Goal: Task Accomplishment & Management: Use online tool/utility

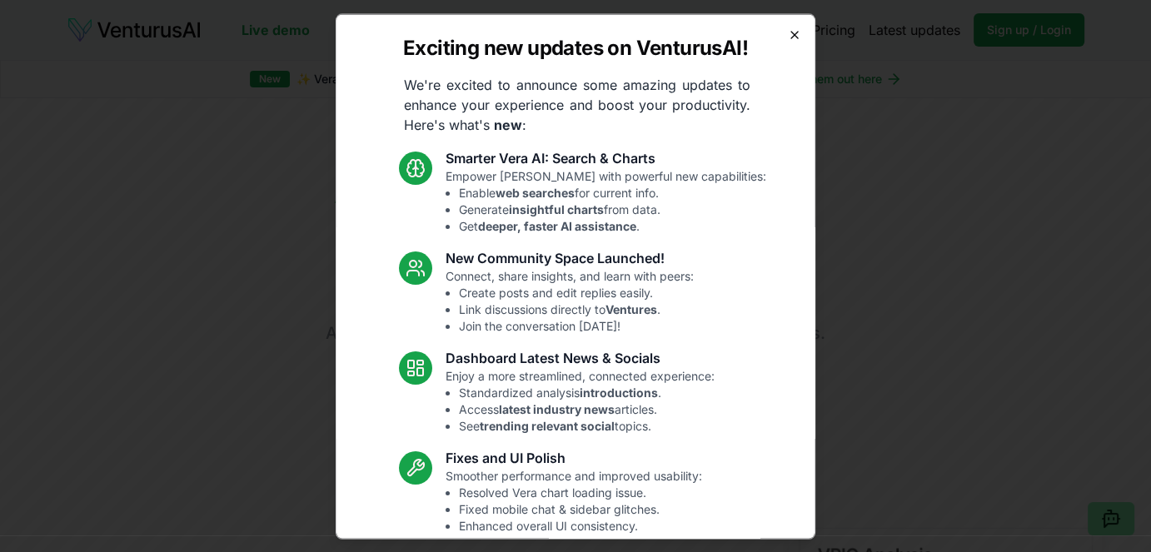
click at [788, 37] on icon "button" at bounding box center [794, 33] width 13 height 13
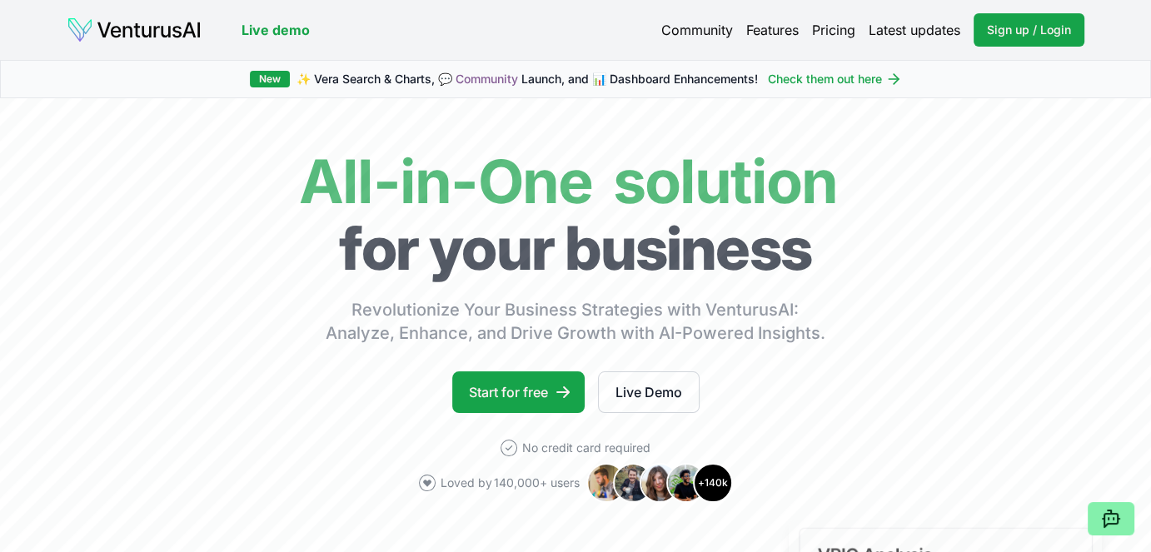
click at [831, 26] on link "Pricing" at bounding box center [833, 30] width 43 height 20
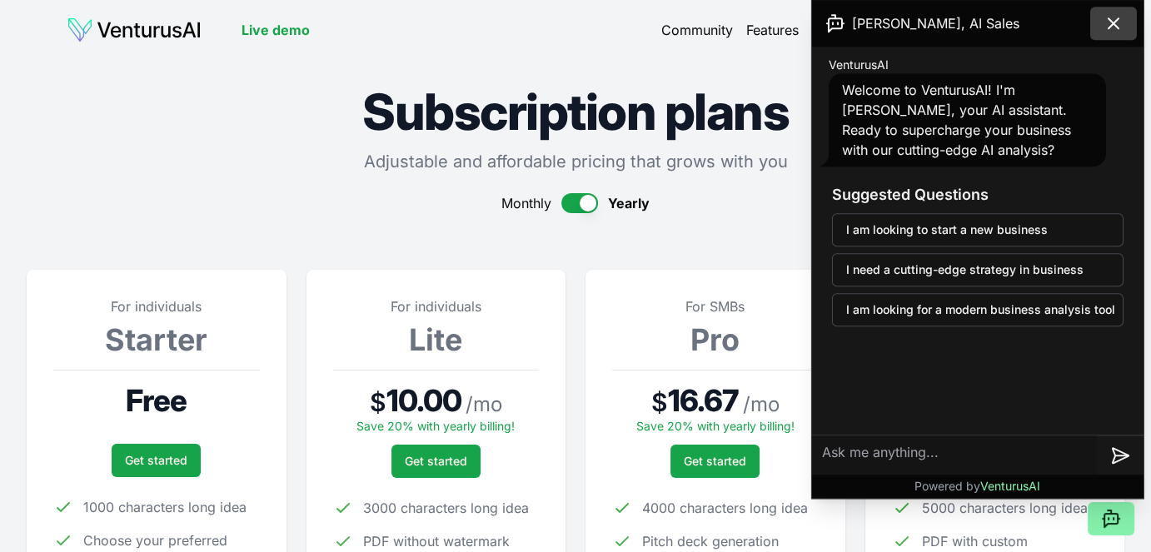
click at [1116, 22] on icon at bounding box center [1114, 23] width 20 height 20
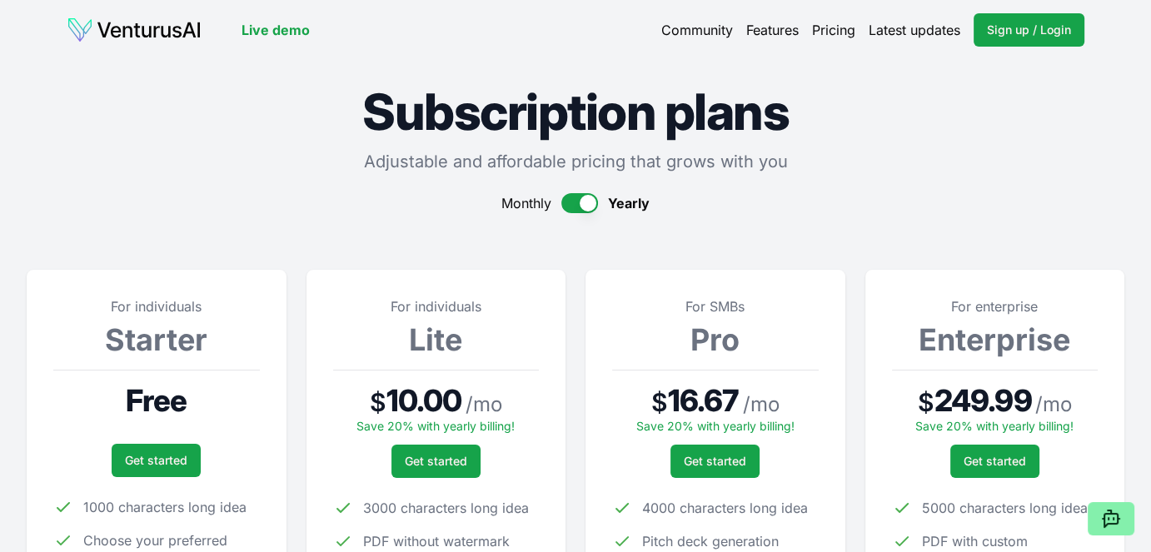
click at [170, 35] on img at bounding box center [134, 30] width 135 height 27
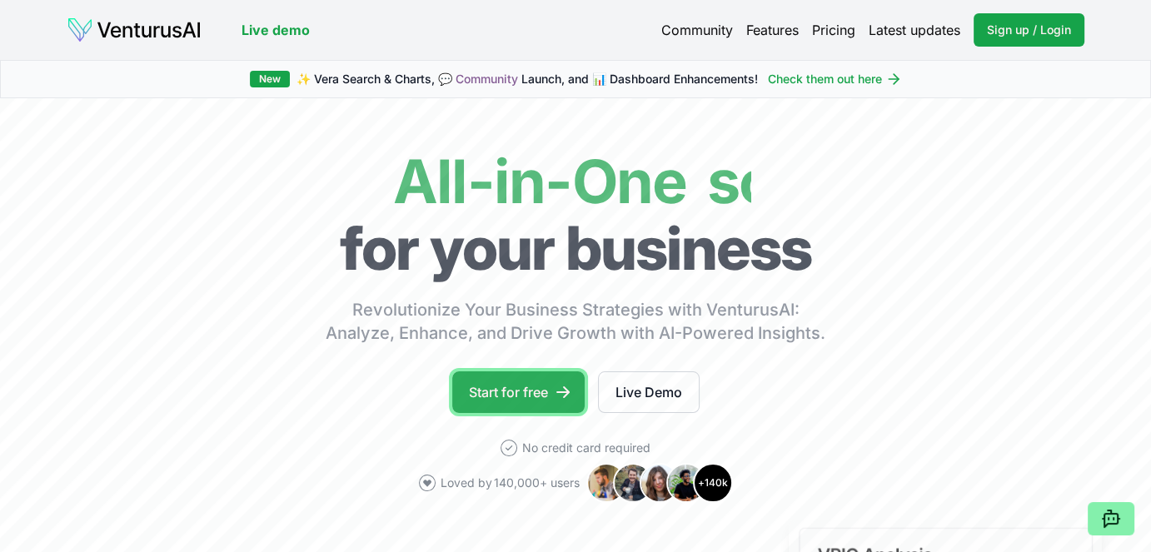
click at [556, 388] on icon at bounding box center [563, 392] width 17 height 17
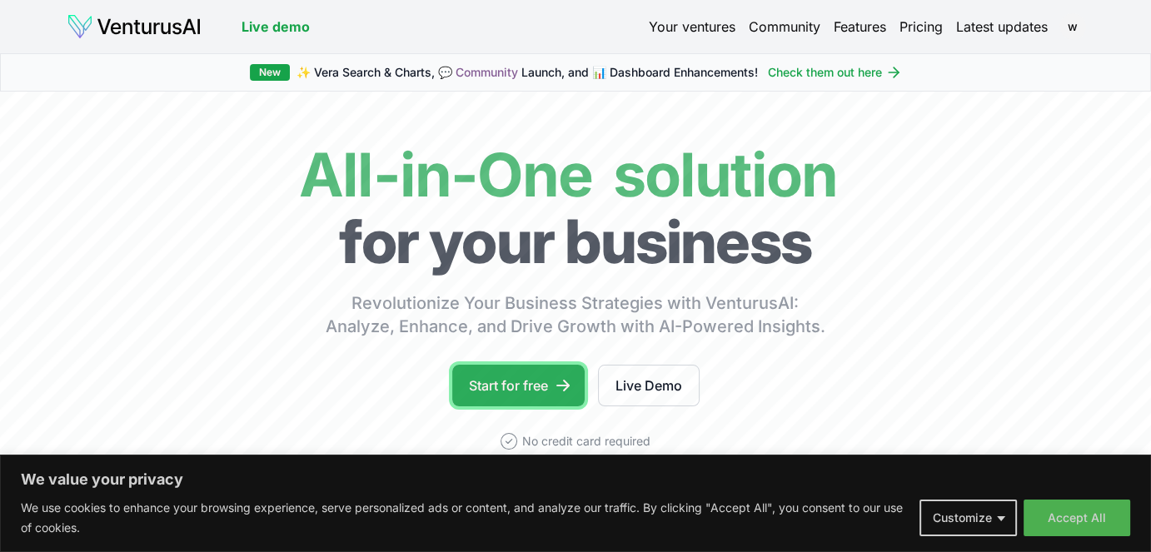
click at [533, 382] on link "Start for free" at bounding box center [518, 386] width 132 height 42
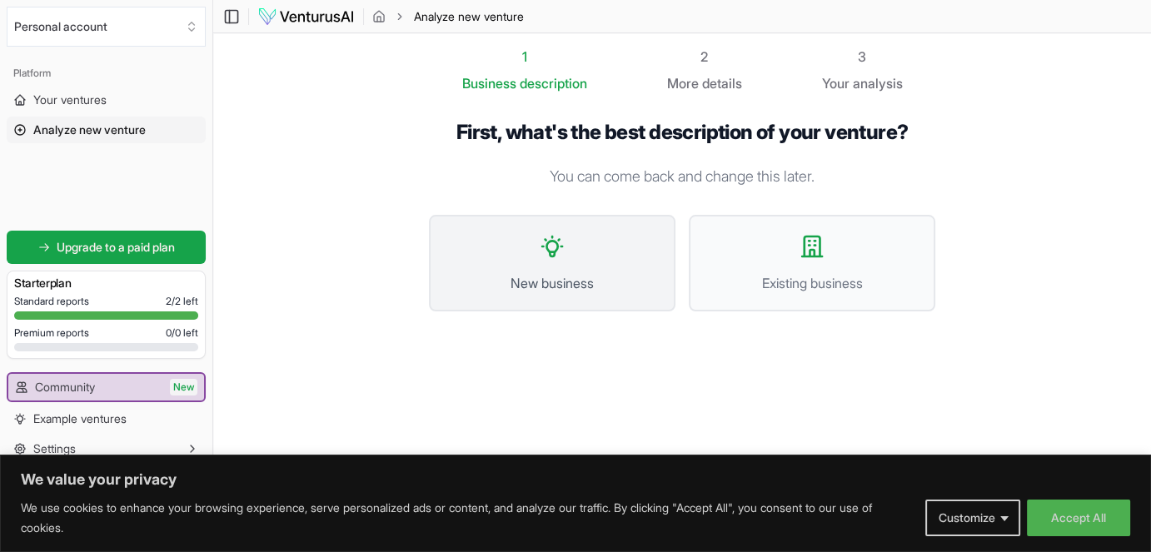
click at [542, 245] on icon at bounding box center [552, 247] width 20 height 20
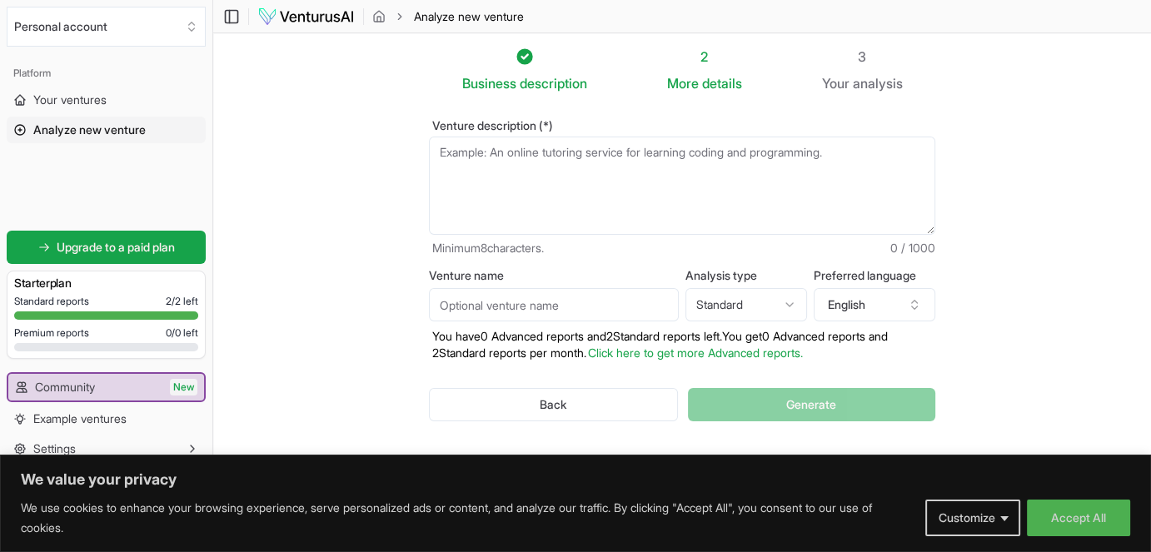
drag, startPoint x: 484, startPoint y: 199, endPoint x: 1071, endPoint y: 150, distance: 589.4
click at [1073, 150] on section "Business description 2 More details 3 Your analysis Venture description (*) Min…" at bounding box center [682, 260] width 938 height 455
paste textarea "Franchise for drone delivery companies in sparsely populated areas. Drone maint…"
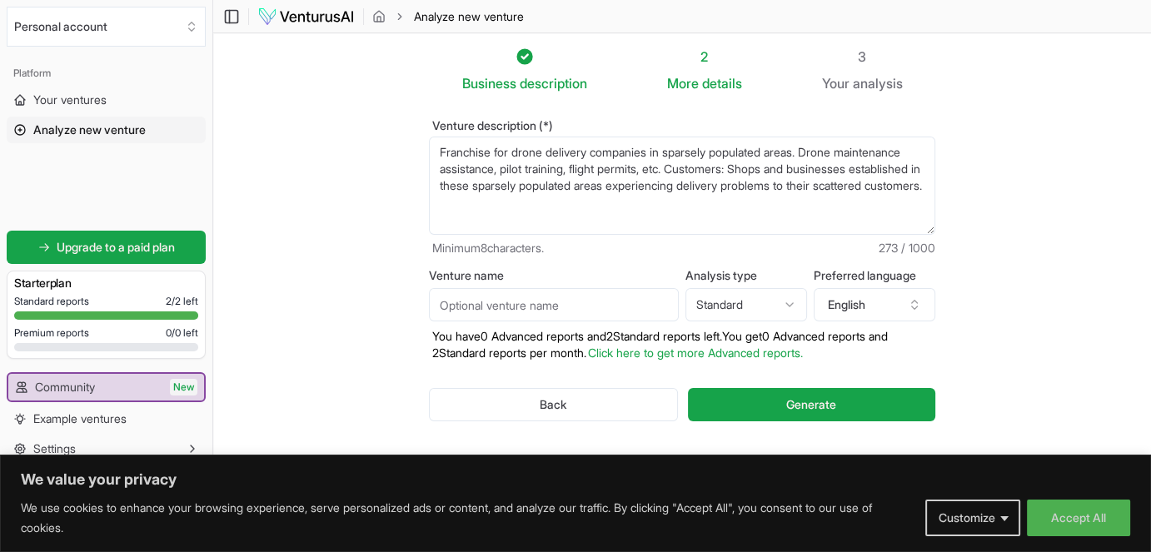
type textarea "Franchise for drone delivery companies in sparsely populated areas. Drone maint…"
click at [525, 305] on input "Venture name" at bounding box center [554, 304] width 250 height 33
type input "Al vuelo"
click at [782, 306] on html "We value your privacy We use cookies to enhance your browsing experience, serve…" at bounding box center [575, 276] width 1151 height 552
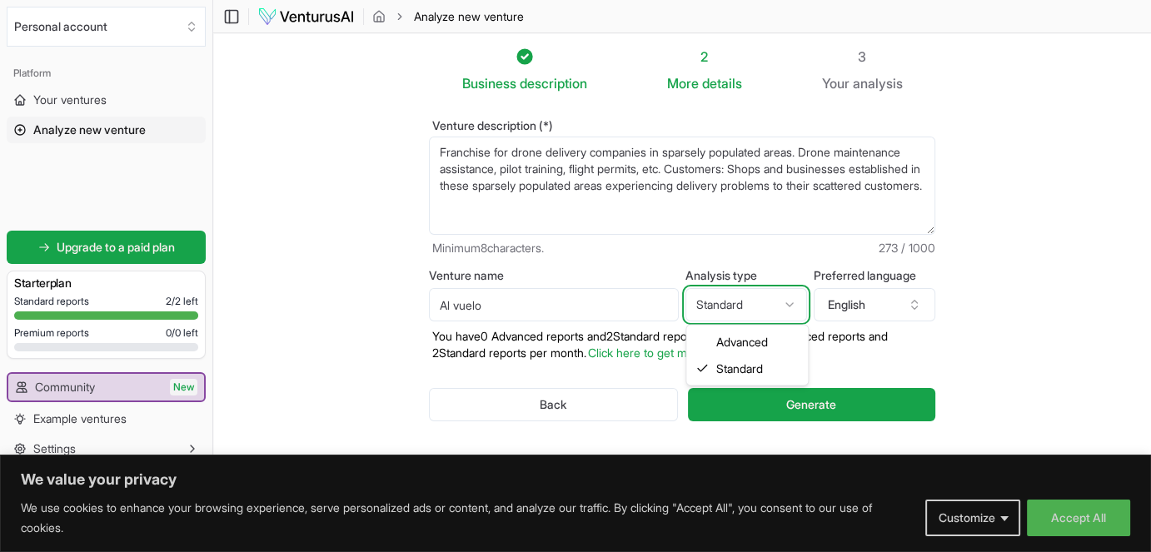
click at [782, 306] on html "We value your privacy We use cookies to enhance your browsing experience, serve…" at bounding box center [575, 276] width 1151 height 552
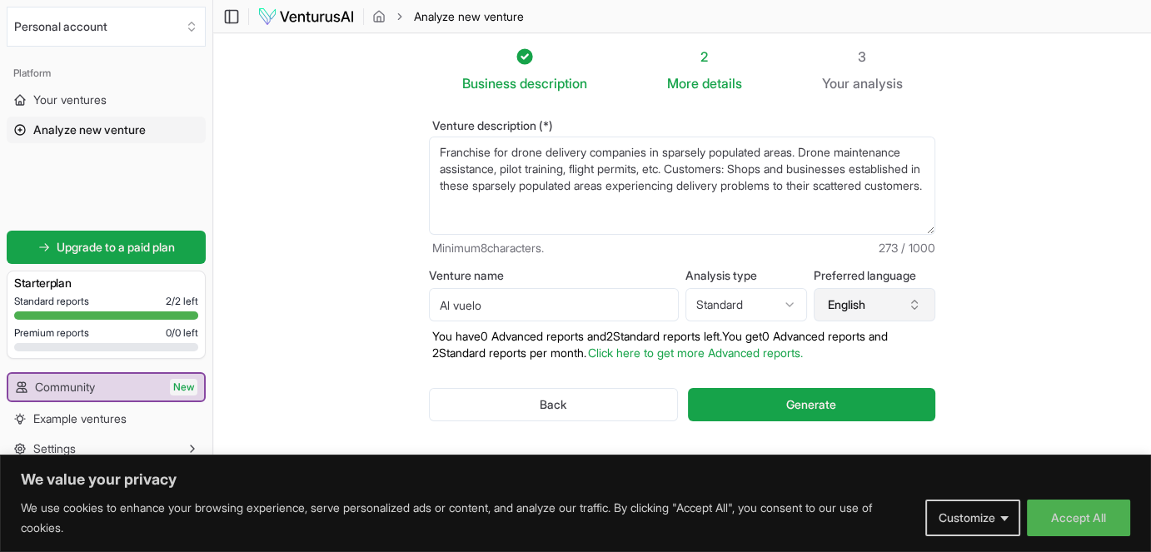
click at [898, 299] on button "English" at bounding box center [875, 304] width 122 height 33
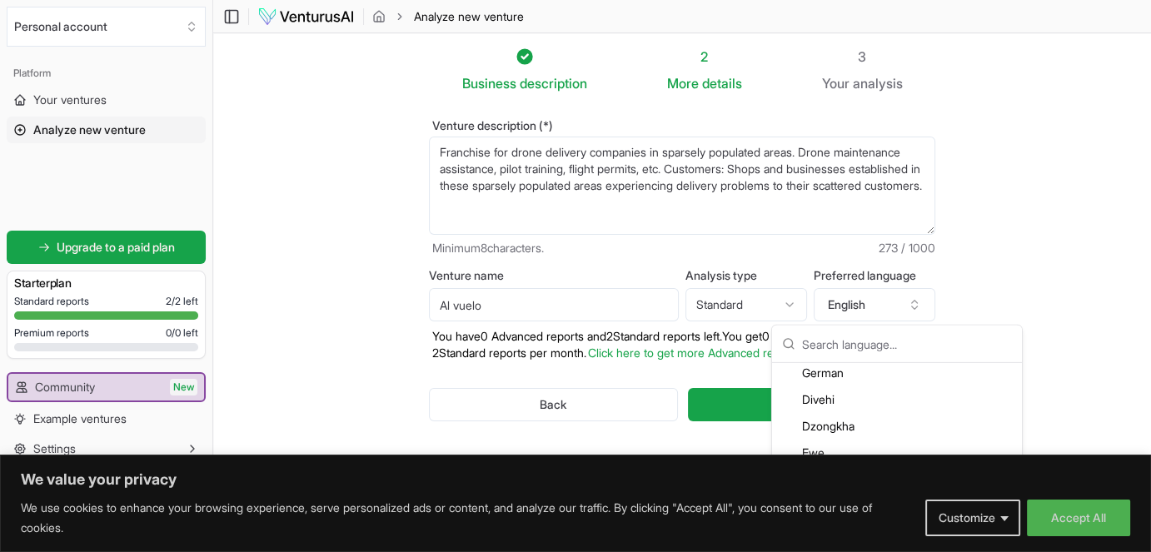
scroll to position [1000, 0]
click at [832, 392] on div "Spanish" at bounding box center [897, 393] width 243 height 27
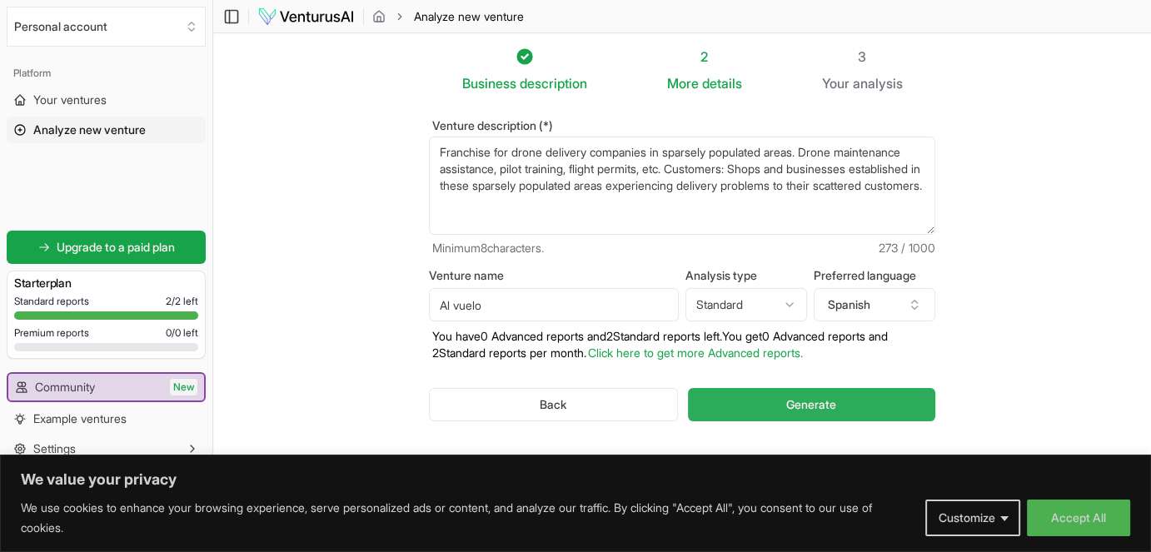
click at [807, 401] on span "Generate" at bounding box center [812, 405] width 50 height 17
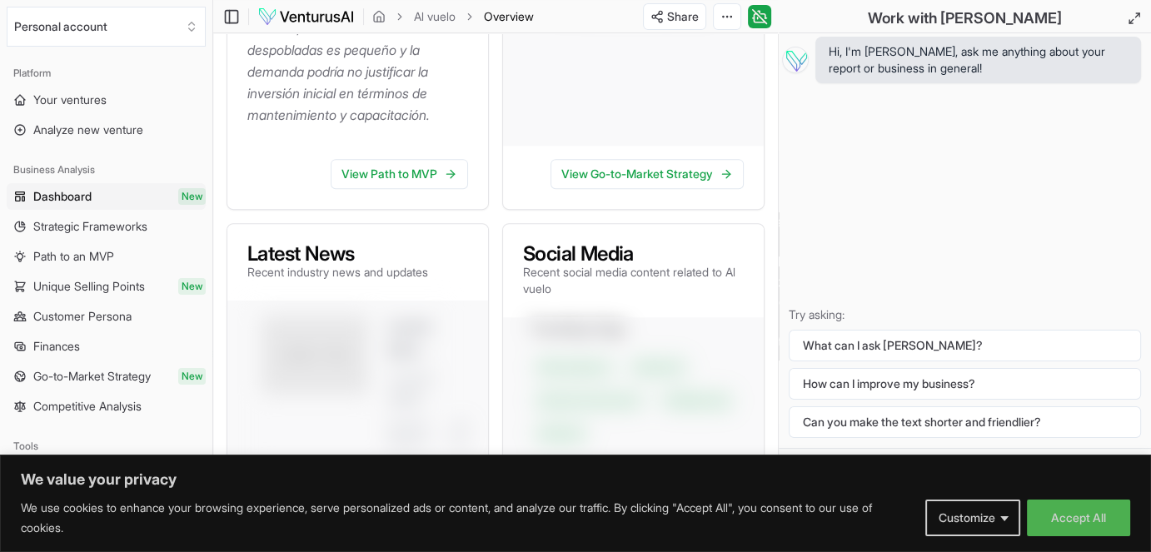
scroll to position [1000, 0]
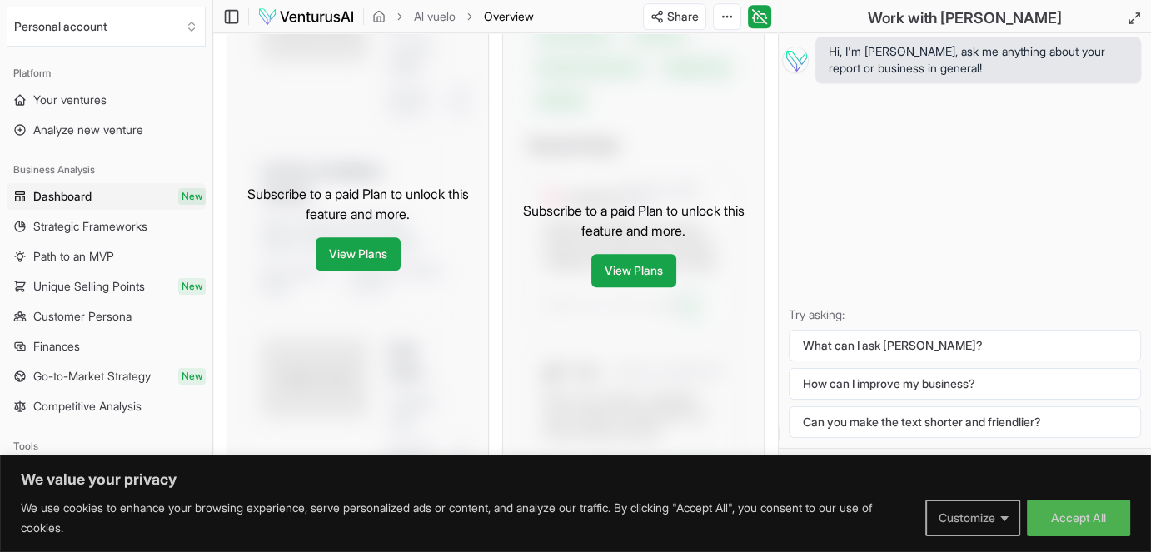
click at [1002, 519] on button "Customize" at bounding box center [973, 518] width 95 height 37
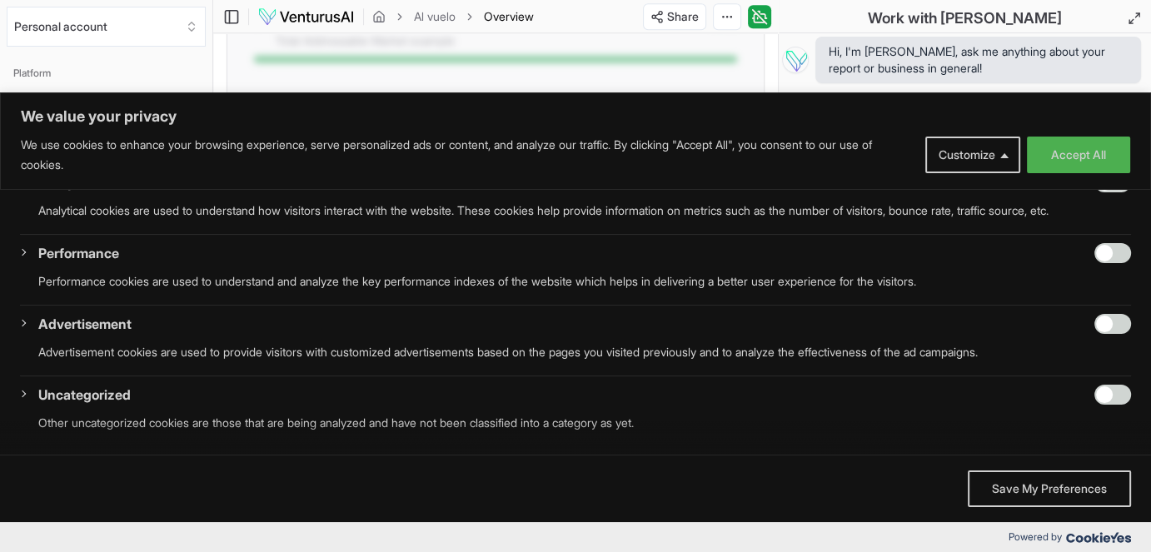
scroll to position [1666, 0]
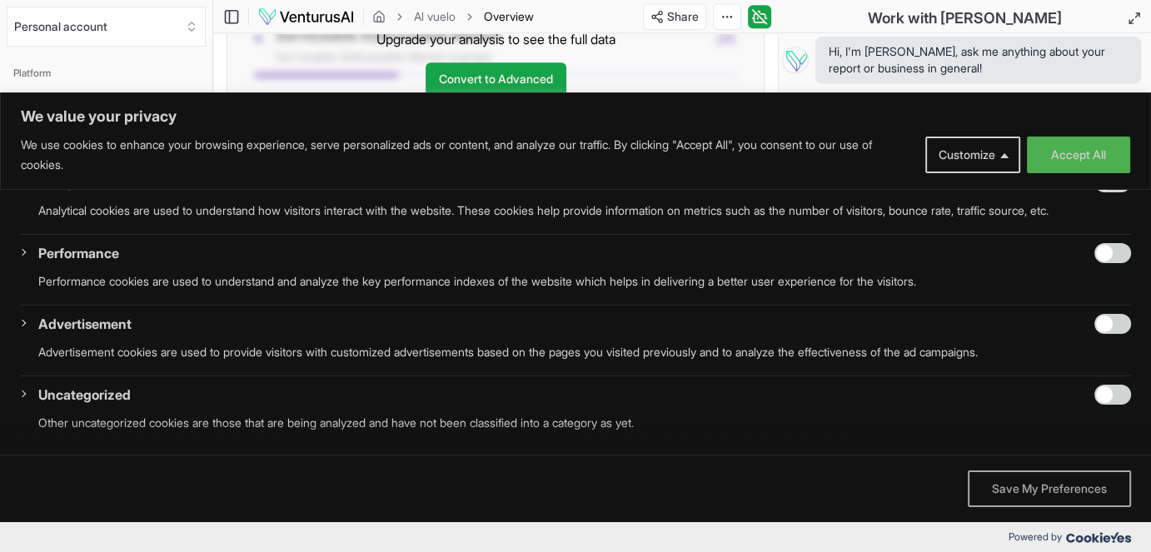
click at [1035, 490] on button "Save My Preferences" at bounding box center [1049, 489] width 163 height 37
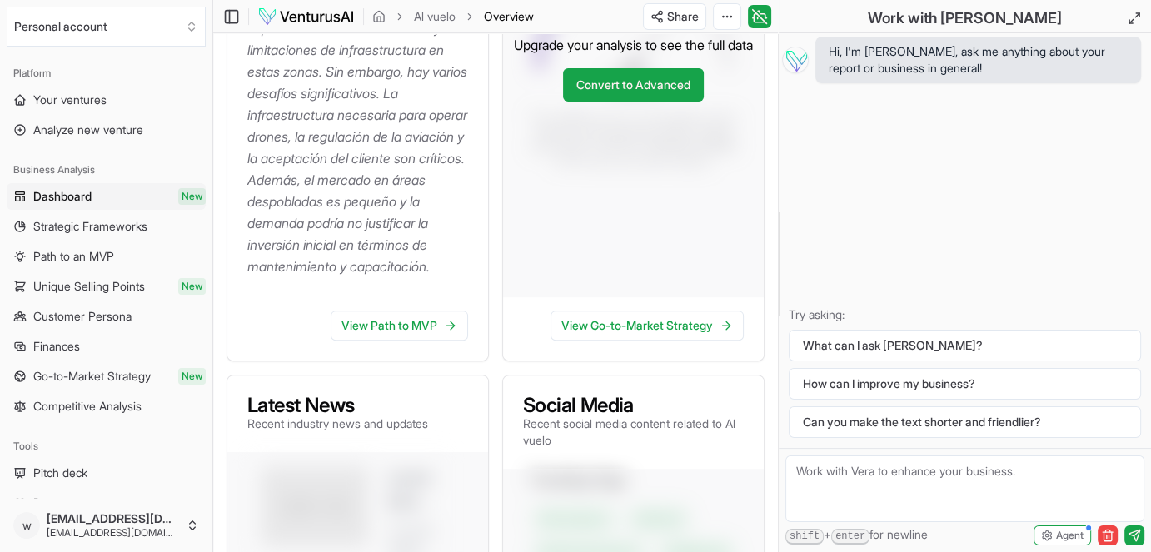
scroll to position [500, 0]
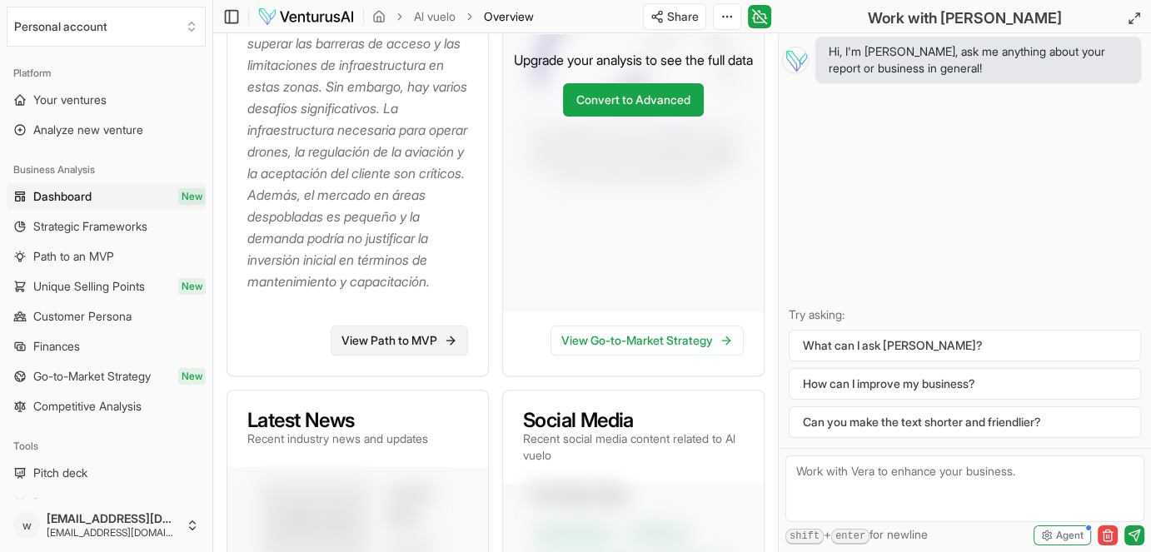
drag, startPoint x: 365, startPoint y: 363, endPoint x: 373, endPoint y: 352, distance: 13.7
click at [366, 356] on link "View Path to MVP" at bounding box center [399, 341] width 137 height 30
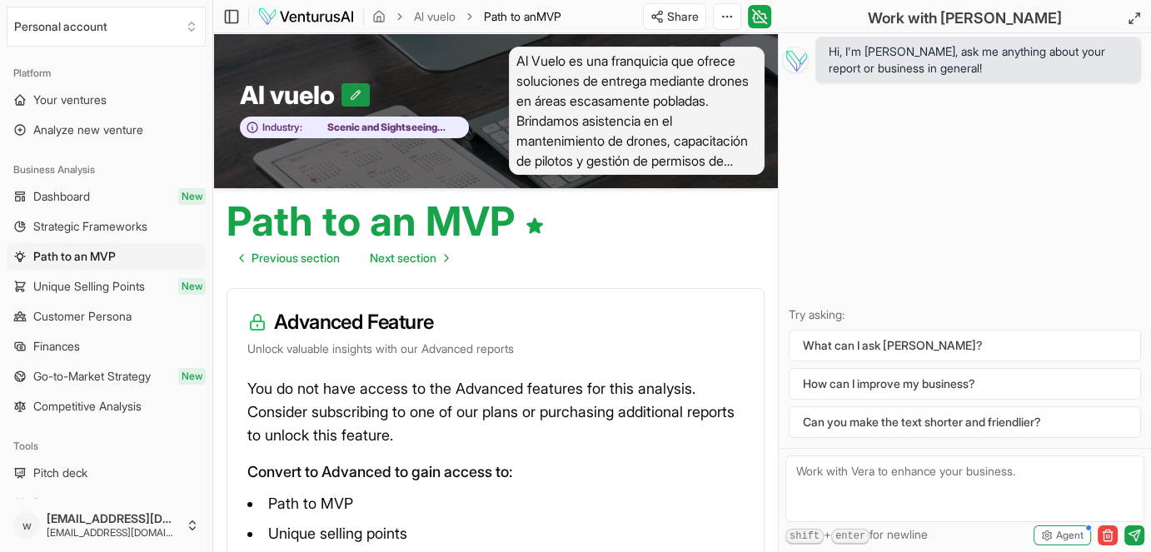
click at [354, 92] on icon at bounding box center [356, 95] width 12 height 12
click at [393, 94] on icon at bounding box center [397, 95] width 12 height 12
click at [660, 120] on span "Al Vuelo es una franquicia que ofrece soluciones de entrega mediante drones en …" at bounding box center [637, 111] width 256 height 128
click at [232, 12] on icon at bounding box center [231, 17] width 17 height 20
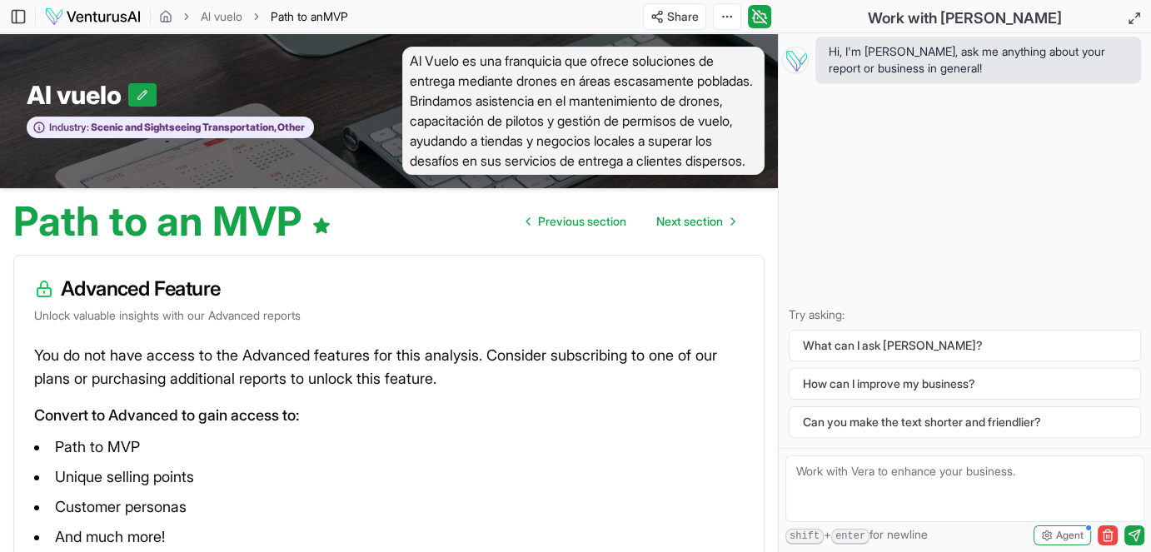
click at [667, 154] on span "Al Vuelo es una franquicia que ofrece soluciones de entrega mediante drones en …" at bounding box center [583, 111] width 362 height 128
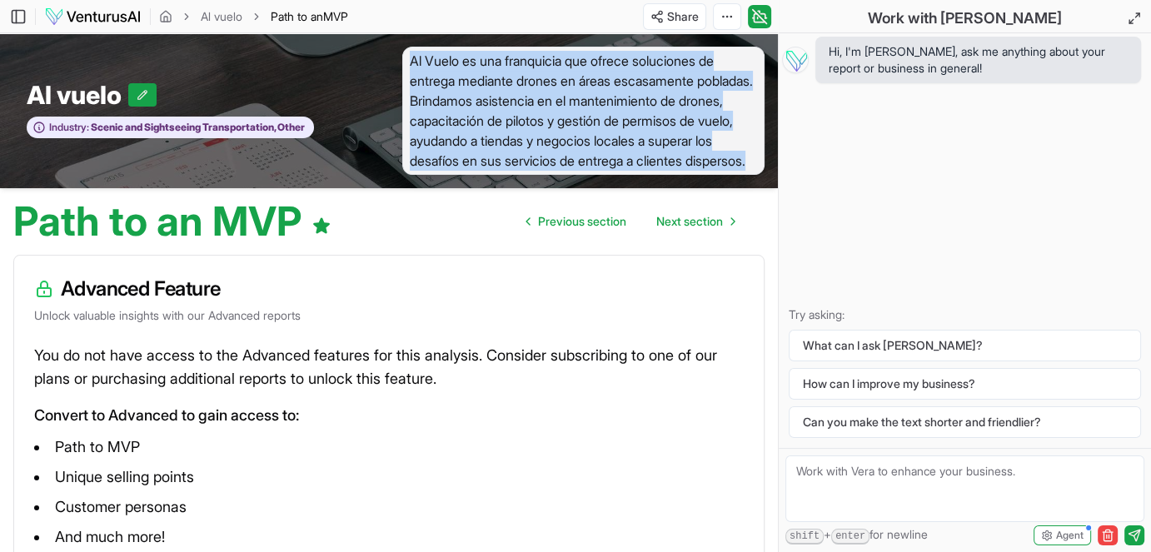
click at [667, 154] on span "Al Vuelo es una franquicia que ofrece soluciones de entrega mediante drones en …" at bounding box center [583, 111] width 362 height 128
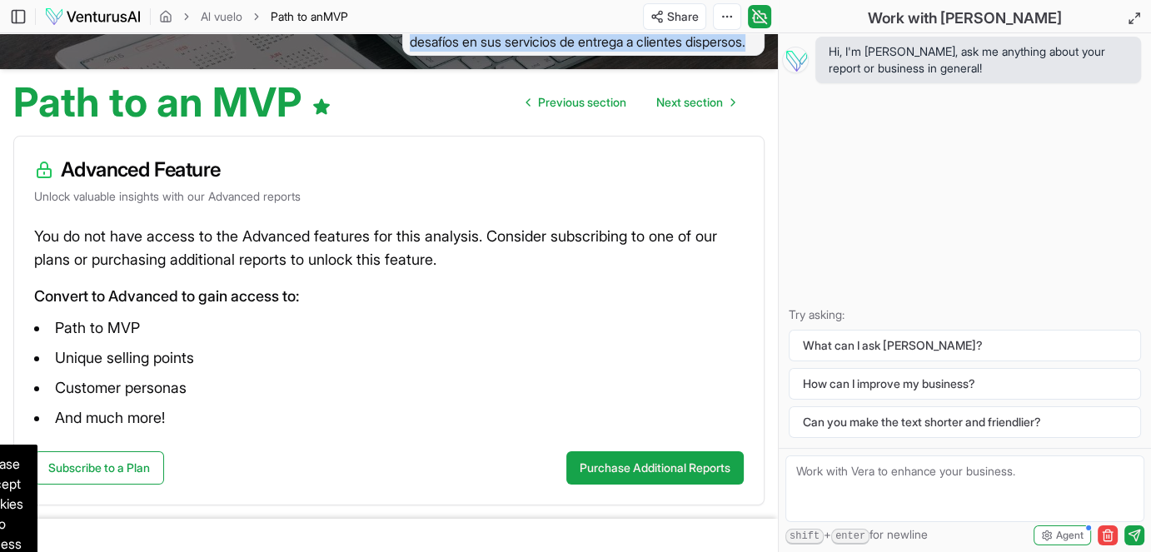
scroll to position [168, 0]
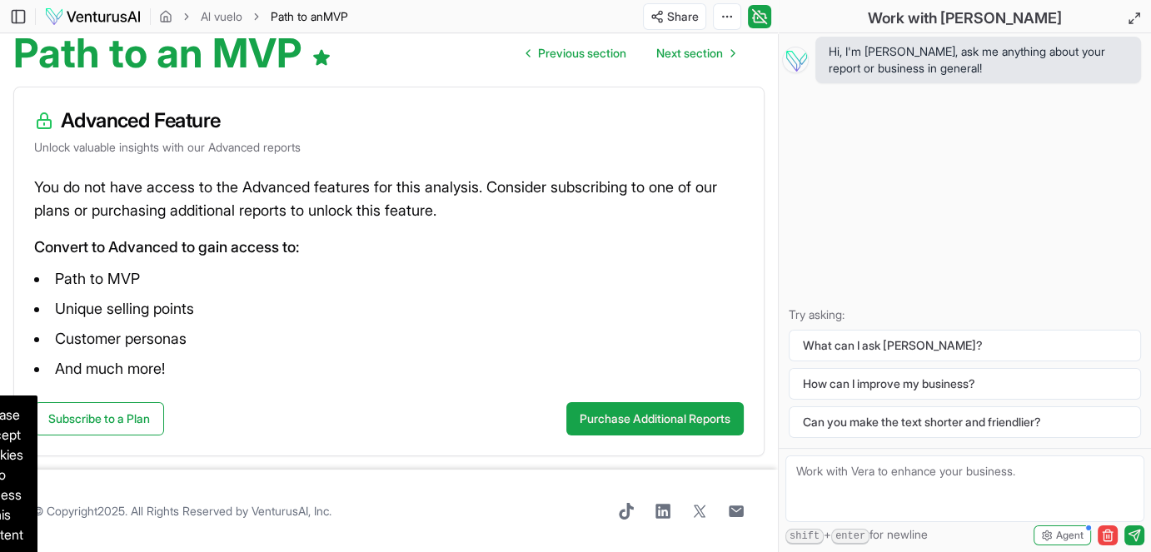
click at [313, 367] on li "And much more!" at bounding box center [389, 369] width 710 height 27
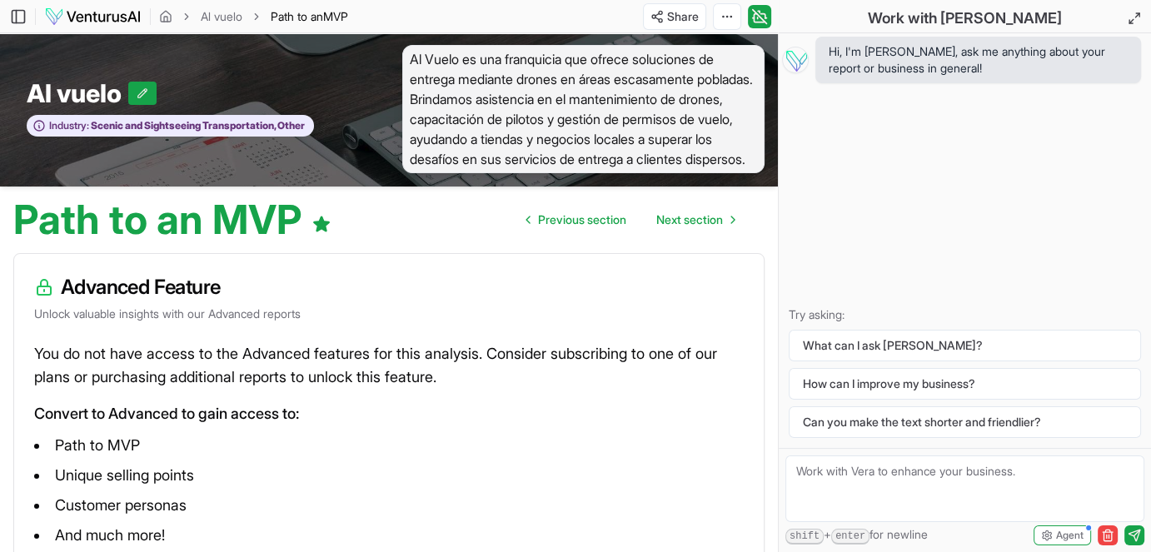
scroll to position [0, 0]
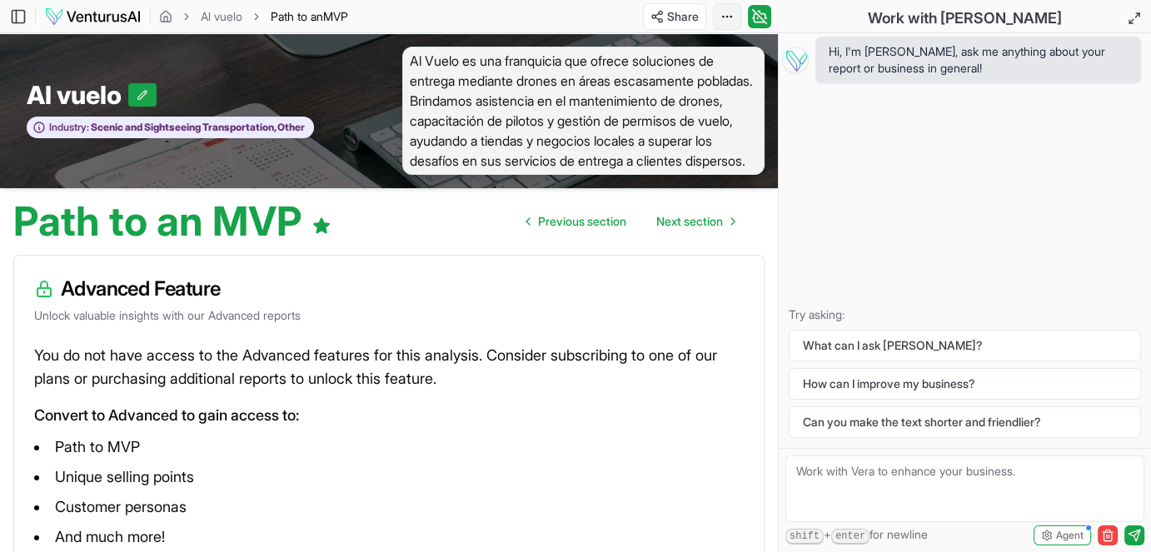
click at [735, 15] on html "We value your privacy We use cookies to enhance your browsing experience, serve…" at bounding box center [575, 276] width 1151 height 552
click at [648, 132] on span "Al Vuelo es una franquicia que ofrece soluciones de entrega mediante drones en …" at bounding box center [583, 111] width 362 height 128
click at [146, 94] on icon at bounding box center [143, 95] width 12 height 12
click at [168, 163] on div "Al vuelo Al vuelo Industry: Scenic and Sightseeing Transportation, Other" at bounding box center [194, 111] width 389 height 128
click at [180, 90] on icon at bounding box center [183, 95] width 12 height 12
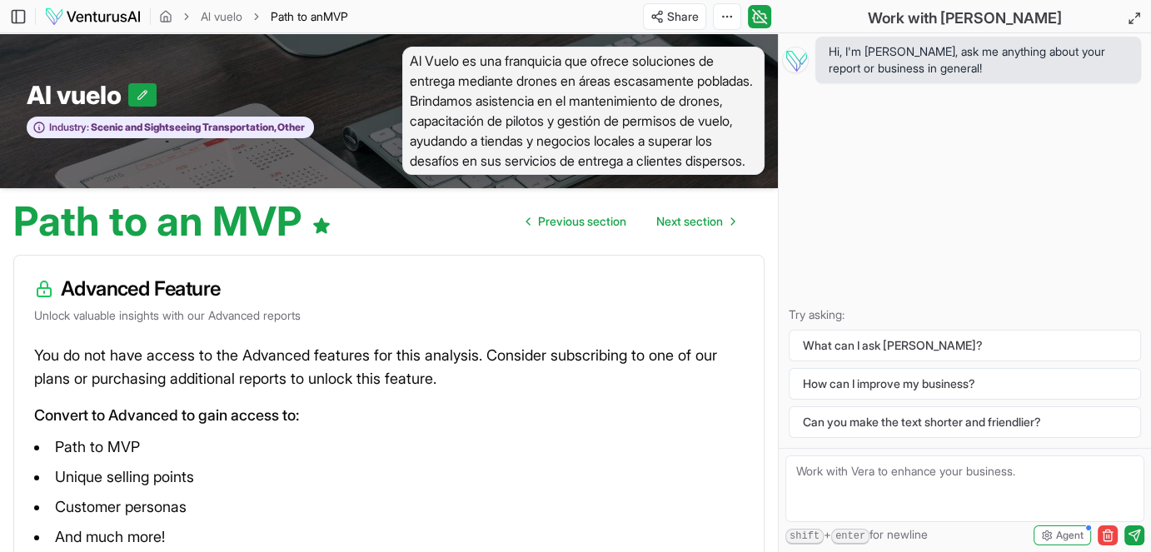
click at [399, 87] on div "Al Vuelo es una franquicia que ofrece soluciones de entrega mediante drones en …" at bounding box center [583, 111] width 389 height 128
click at [724, 12] on html "We value your privacy We use cookies to enhance your browsing experience, serve…" at bounding box center [575, 276] width 1151 height 552
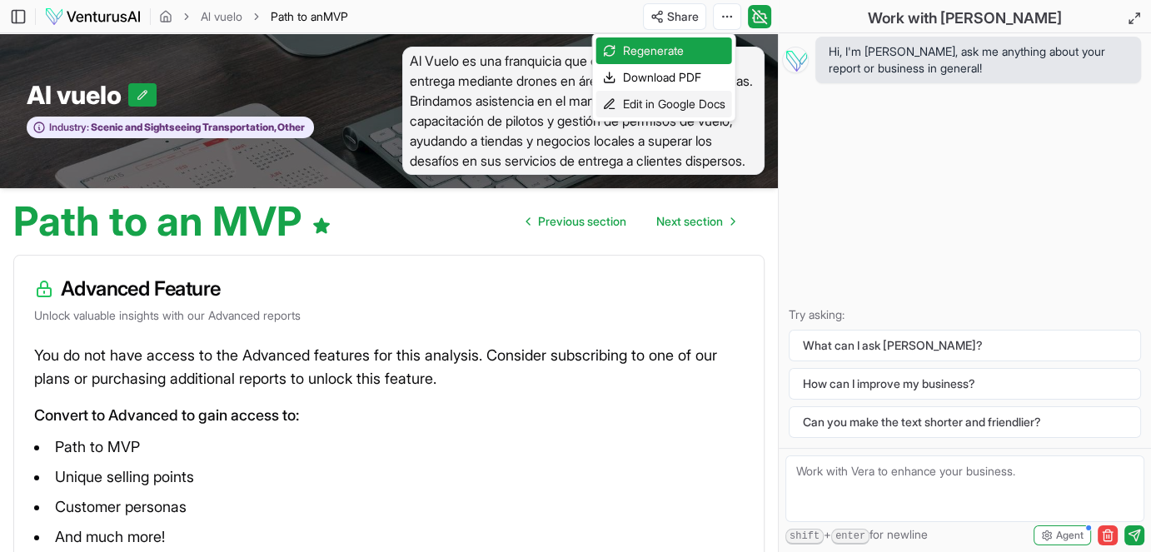
click at [660, 102] on div "Edit in Google Docs" at bounding box center [665, 104] width 136 height 27
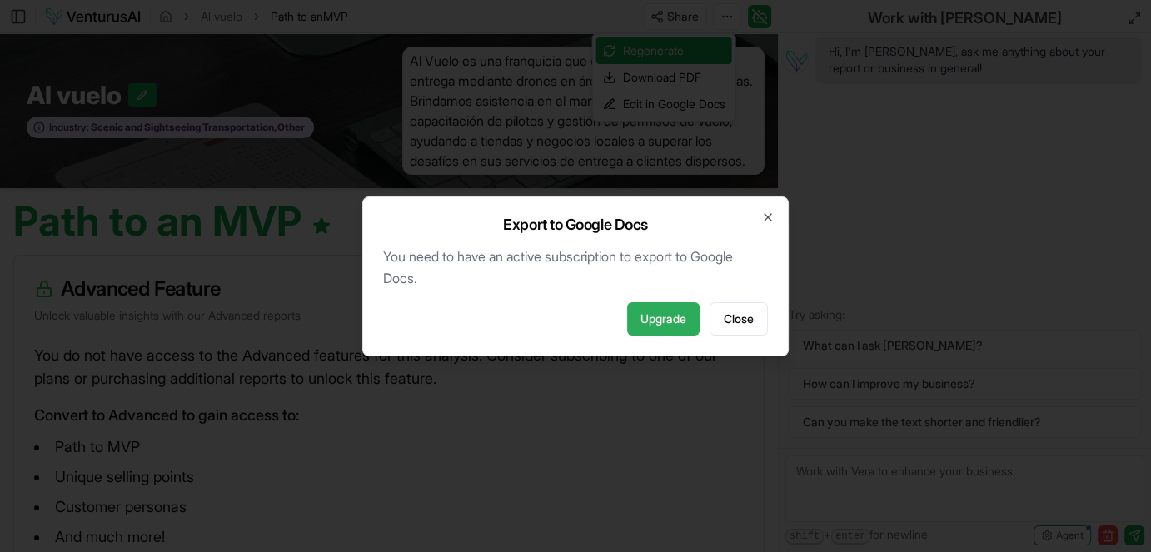
click at [668, 316] on link "Upgrade" at bounding box center [663, 318] width 72 height 33
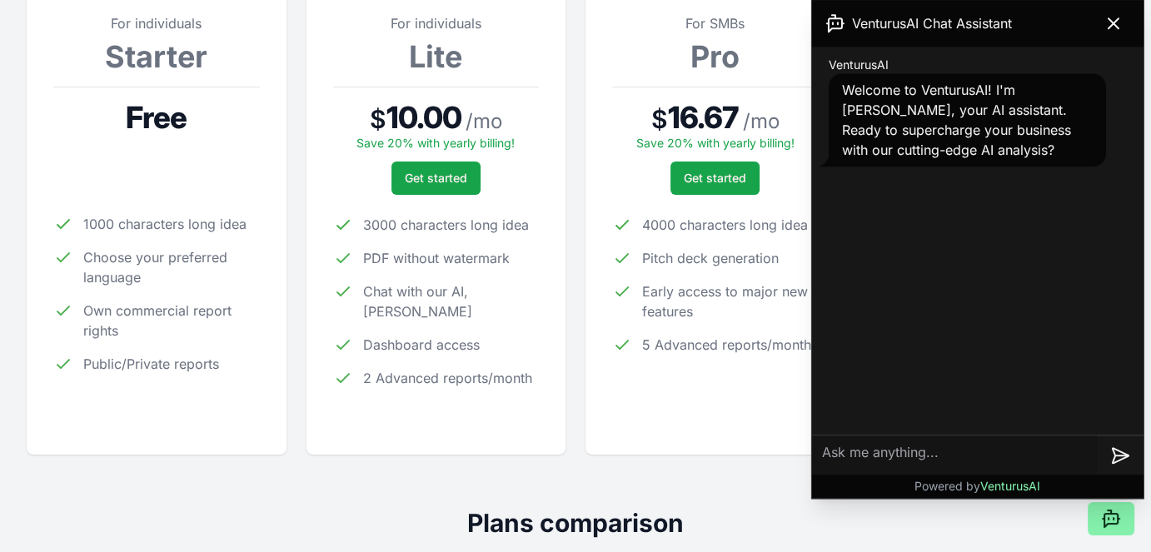
scroll to position [333, 0]
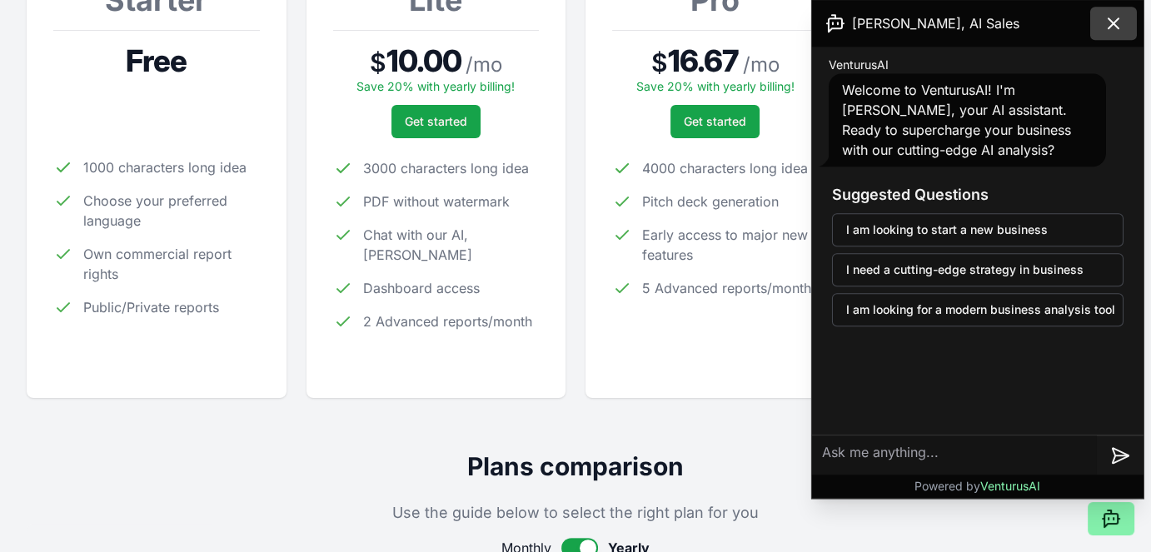
click at [1111, 18] on icon at bounding box center [1114, 23] width 20 height 20
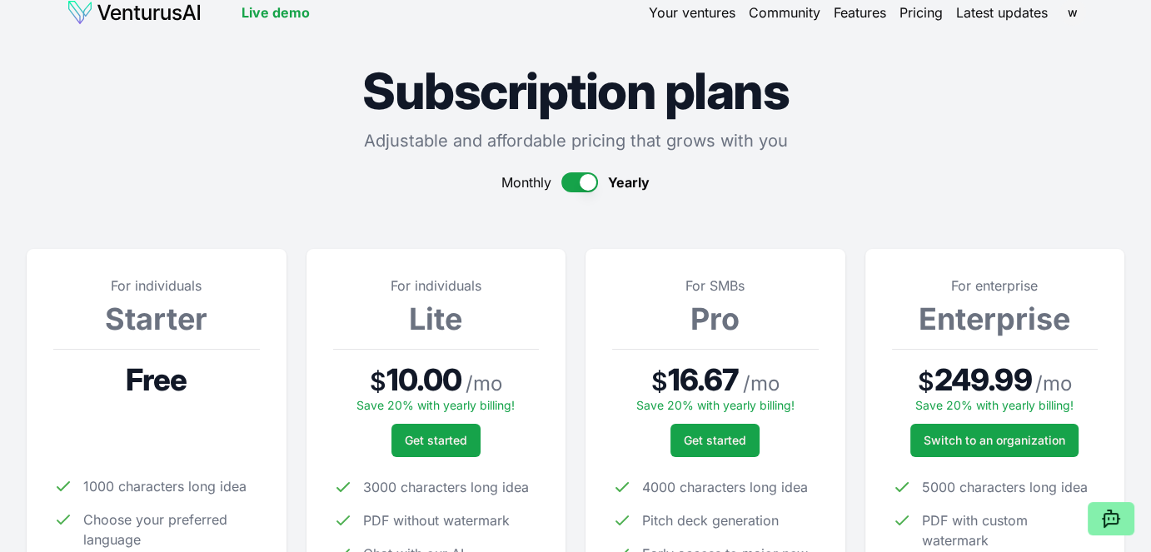
scroll to position [0, 0]
